Goal: Check status: Check status

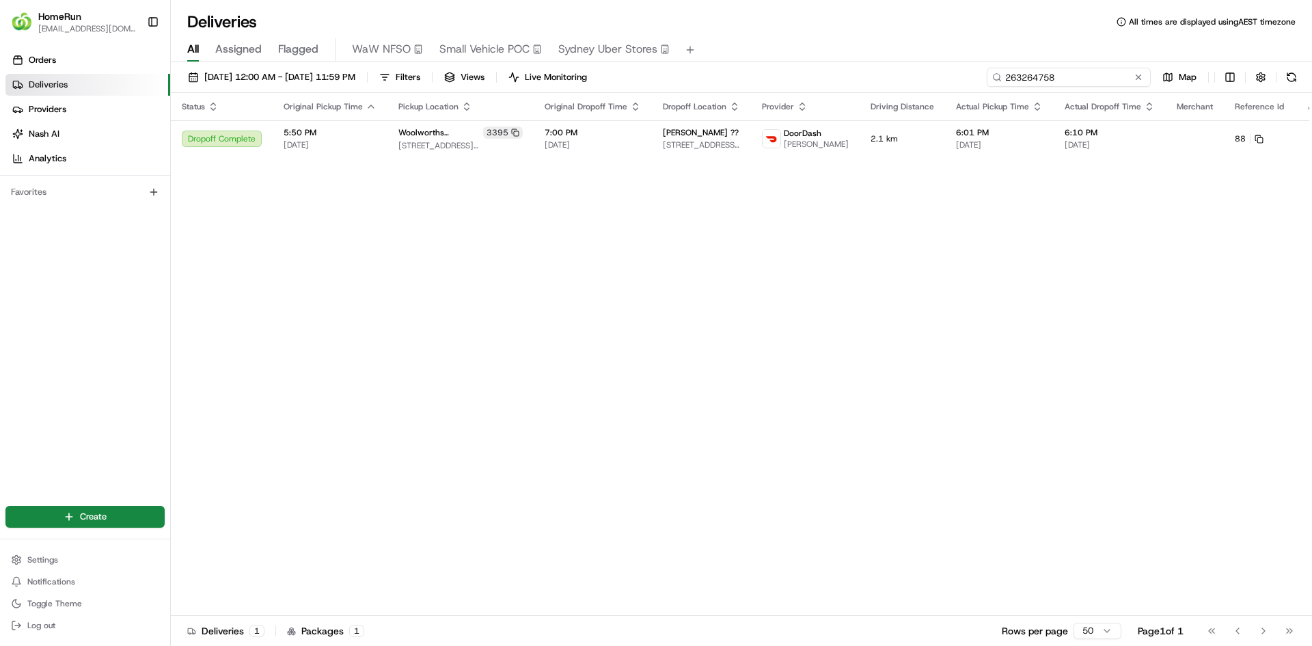
click at [1050, 72] on input "263264758" at bounding box center [1069, 77] width 164 height 19
paste input "5197515"
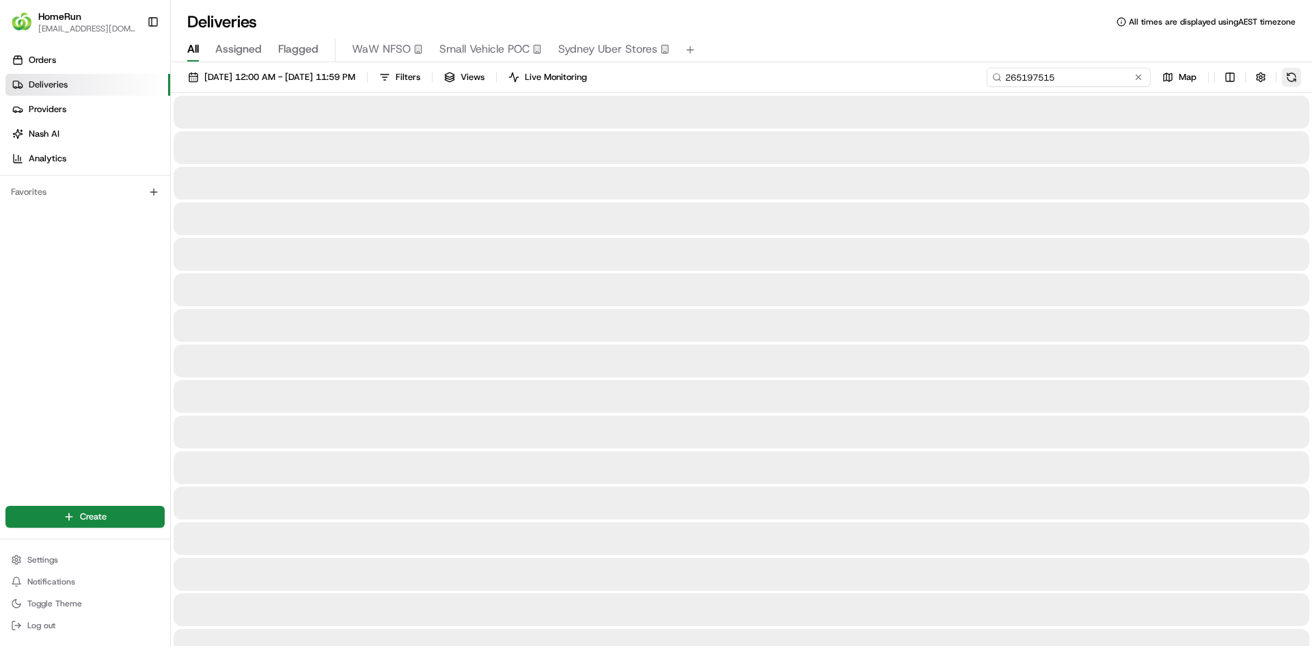
type input "265197515"
click at [1294, 81] on button at bounding box center [1291, 77] width 19 height 19
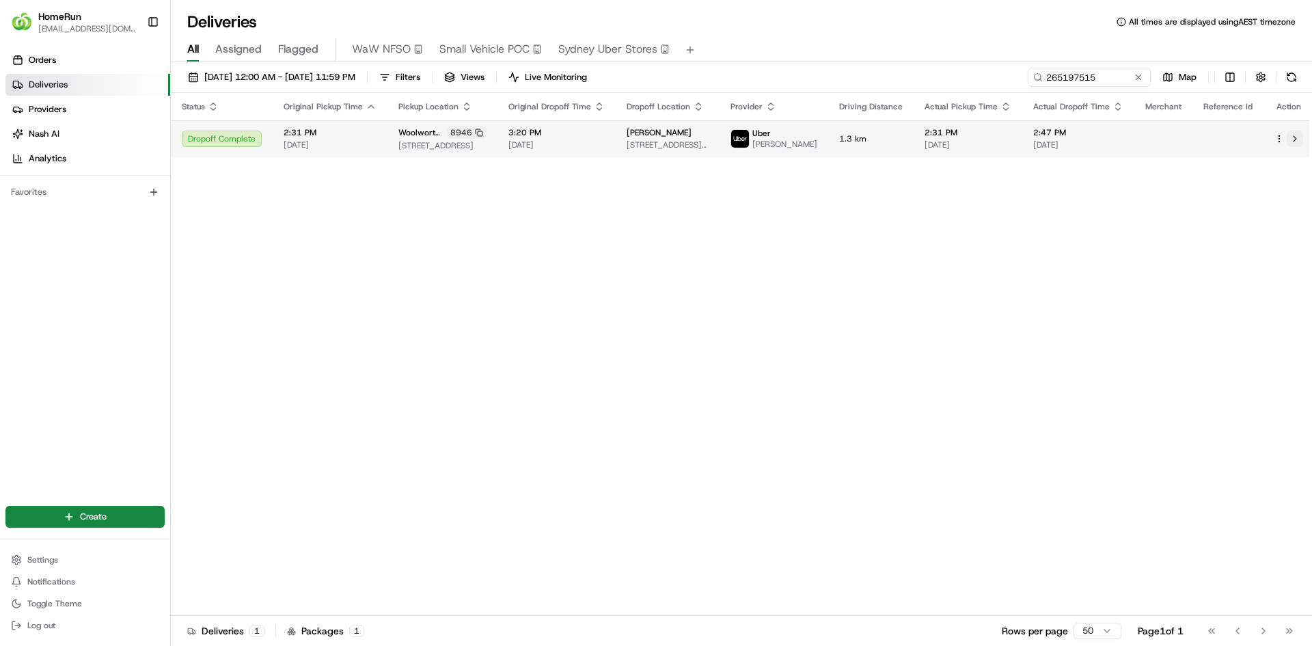
click at [1288, 147] on button at bounding box center [1295, 139] width 16 height 16
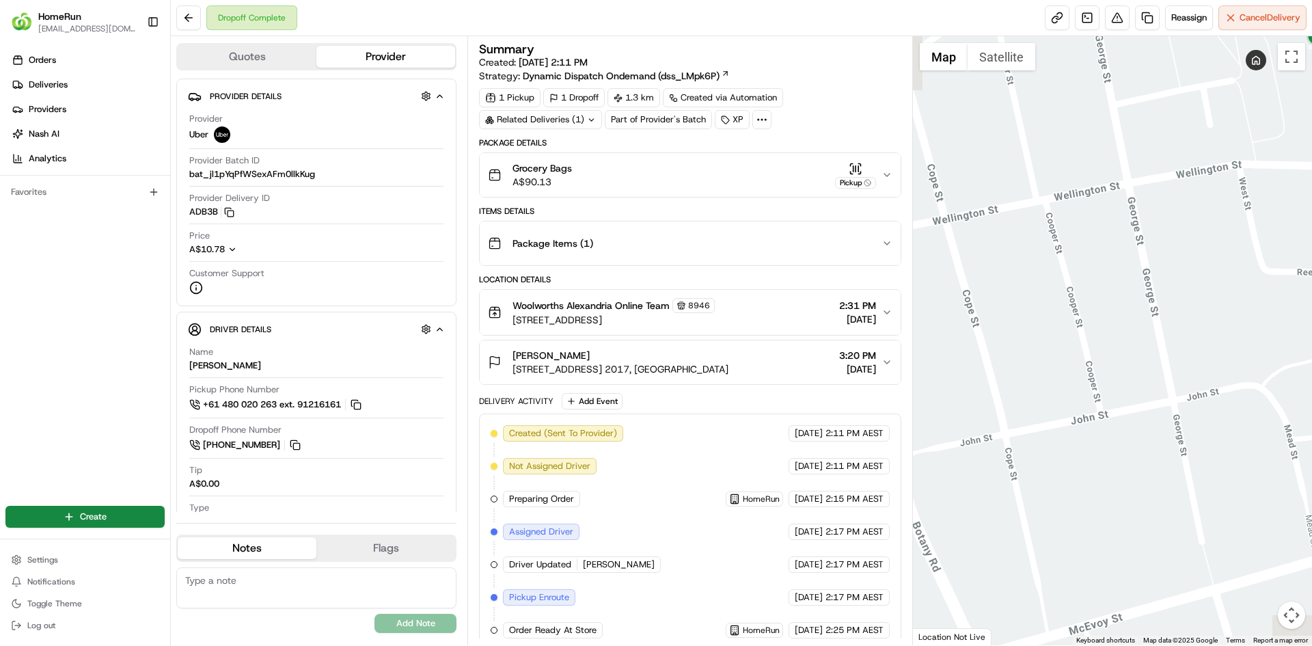
drag, startPoint x: 1167, startPoint y: 326, endPoint x: 995, endPoint y: 450, distance: 211.5
click at [974, 441] on div at bounding box center [1113, 340] width 400 height 609
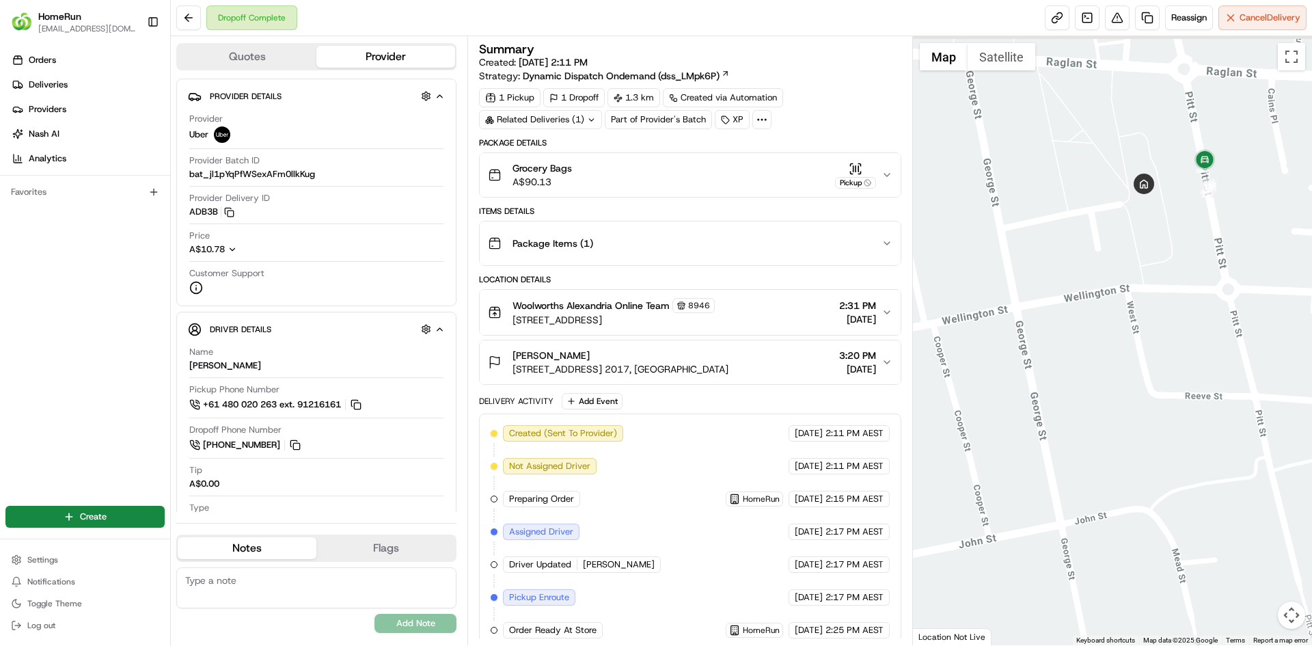
drag, startPoint x: 1168, startPoint y: 366, endPoint x: 981, endPoint y: 520, distance: 242.7
click at [979, 527] on div at bounding box center [1113, 340] width 400 height 609
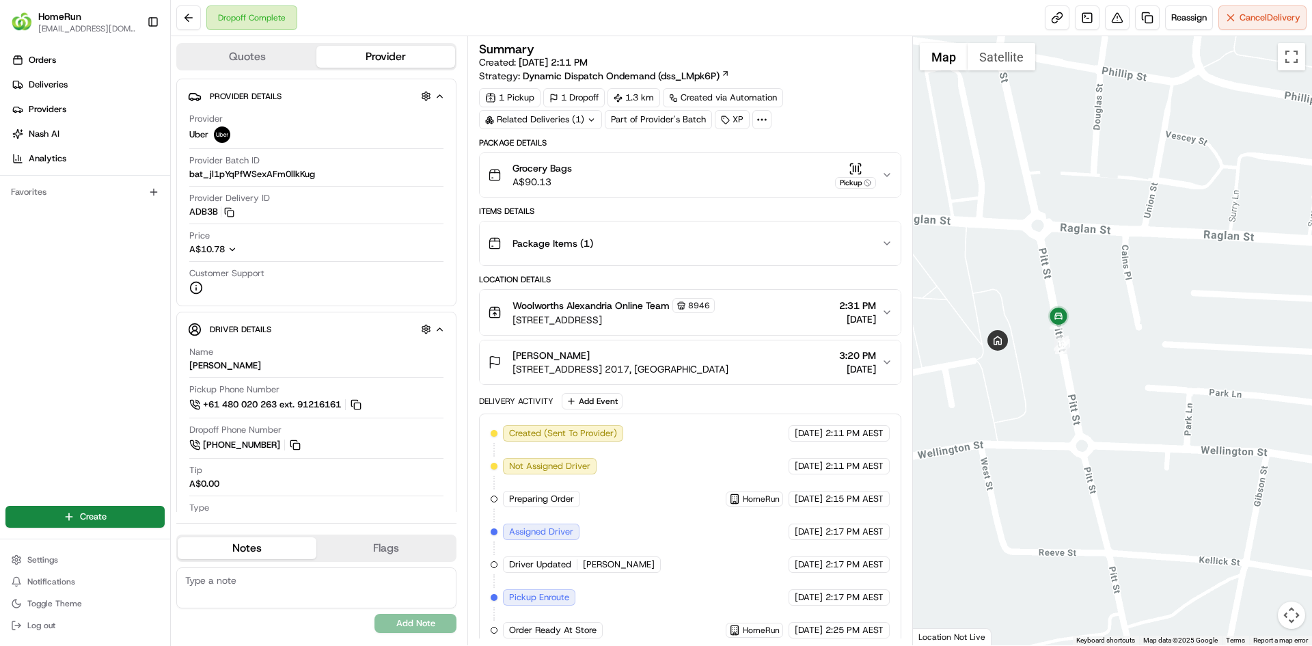
drag, startPoint x: 1102, startPoint y: 437, endPoint x: 1249, endPoint y: 411, distance: 148.4
click at [1249, 411] on div at bounding box center [1113, 340] width 400 height 609
drag, startPoint x: 1035, startPoint y: 410, endPoint x: 1027, endPoint y: 420, distance: 12.6
click at [1028, 420] on div at bounding box center [1113, 340] width 400 height 609
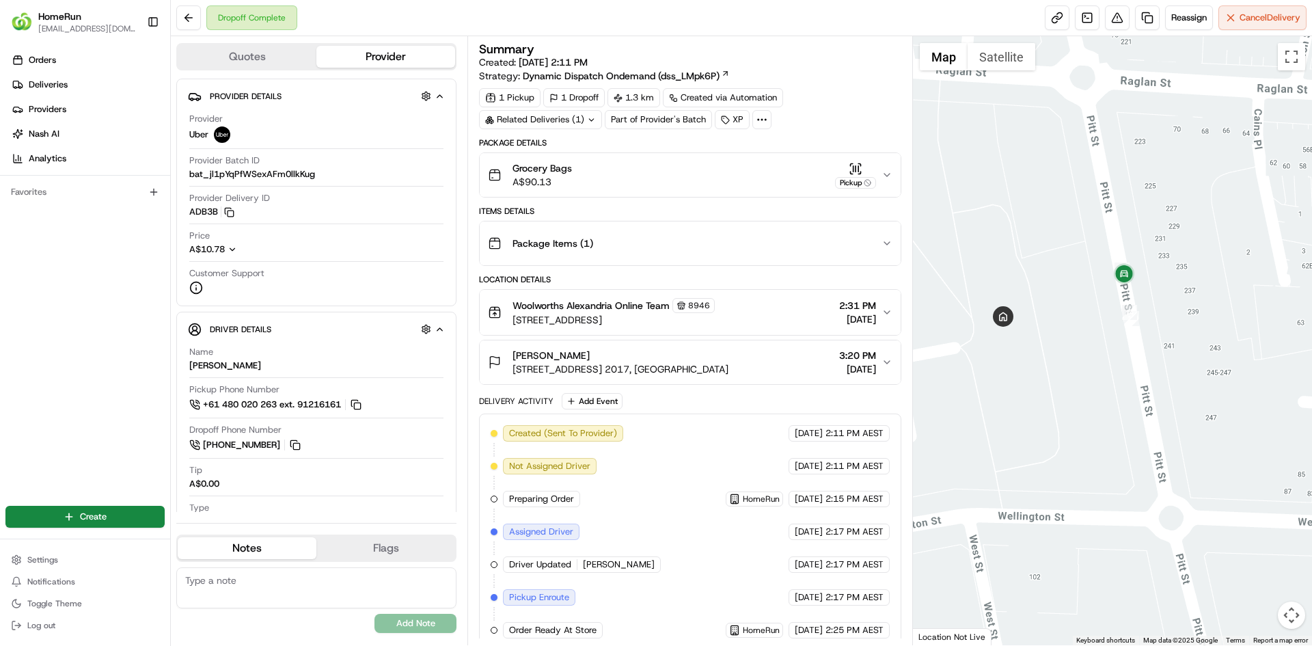
drag, startPoint x: 1024, startPoint y: 403, endPoint x: 1081, endPoint y: 423, distance: 61.0
click at [1081, 423] on div at bounding box center [1113, 340] width 400 height 609
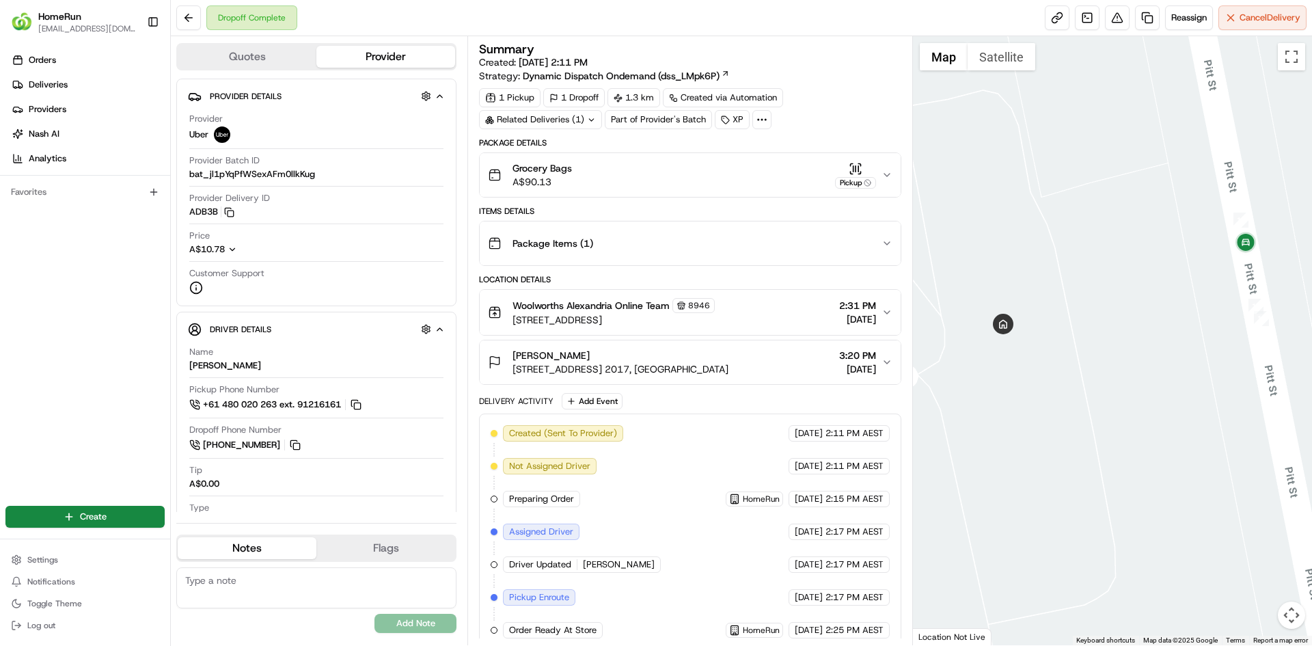
drag, startPoint x: 1077, startPoint y: 358, endPoint x: 1211, endPoint y: 464, distance: 170.8
click at [1210, 465] on div at bounding box center [1113, 340] width 400 height 609
drag, startPoint x: 1100, startPoint y: 418, endPoint x: 1063, endPoint y: 472, distance: 65.4
click at [1039, 497] on div at bounding box center [1113, 340] width 400 height 609
drag, startPoint x: 1063, startPoint y: 440, endPoint x: 1085, endPoint y: 435, distance: 21.7
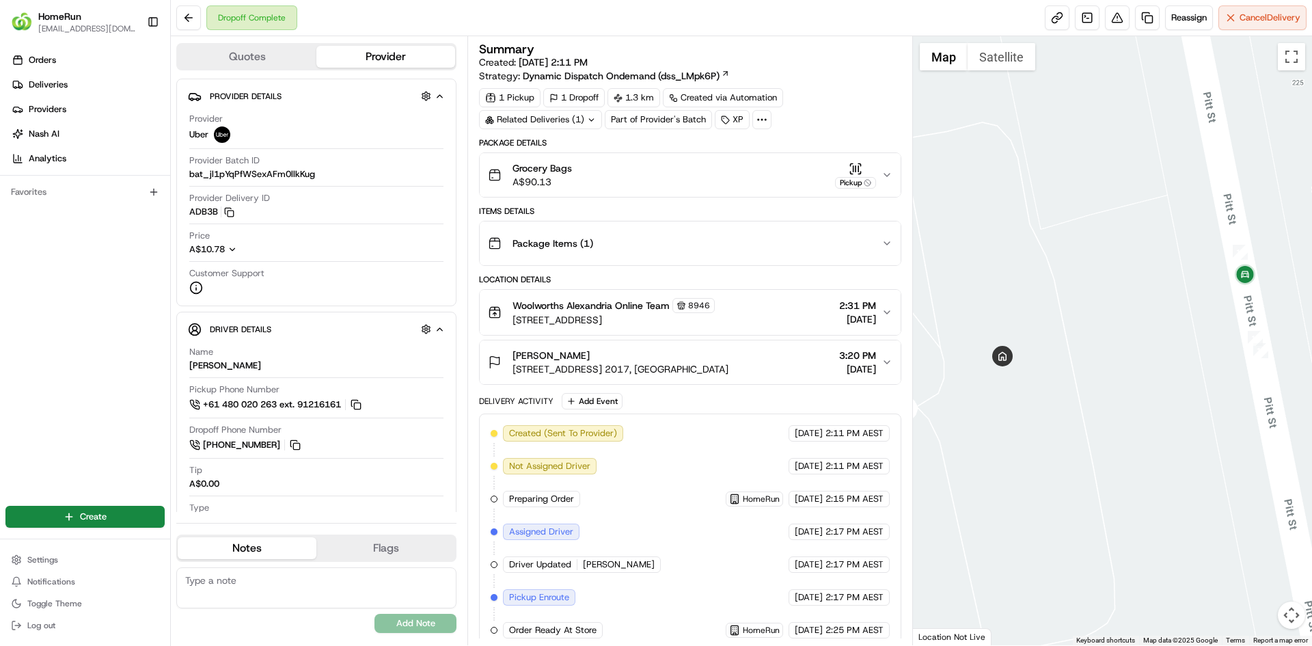
click at [1084, 435] on div at bounding box center [1113, 340] width 400 height 609
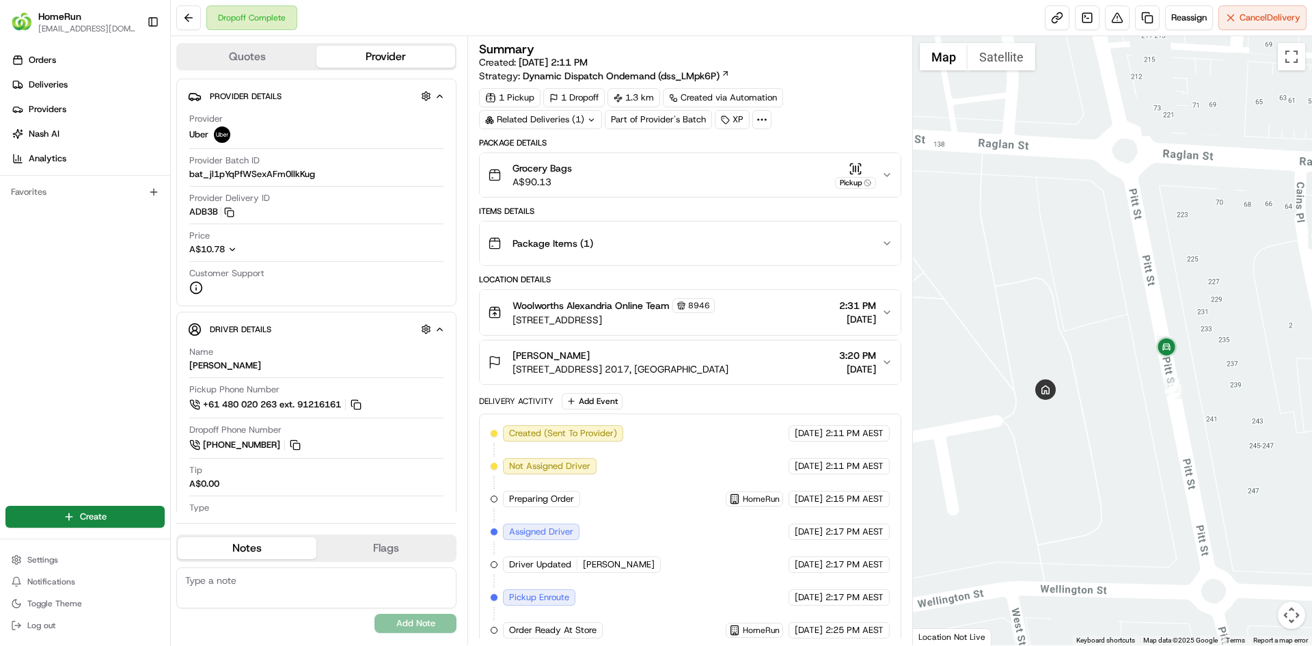
click at [1079, 435] on div at bounding box center [1113, 340] width 400 height 609
